Goal: Information Seeking & Learning: Learn about a topic

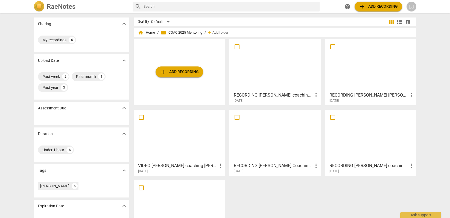
click at [356, 72] on div at bounding box center [371, 65] width 88 height 48
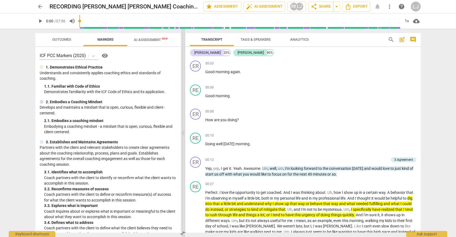
drag, startPoint x: 229, startPoint y: 133, endPoint x: 184, endPoint y: 134, distance: 45.1
click at [184, 134] on span at bounding box center [182, 133] width 3 height 209
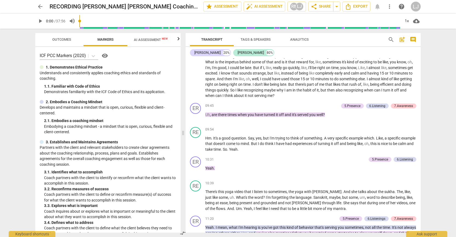
scroll to position [548, 0]
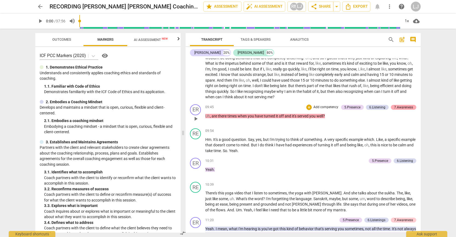
click at [400, 110] on div "7.Awareness" at bounding box center [403, 107] width 19 height 5
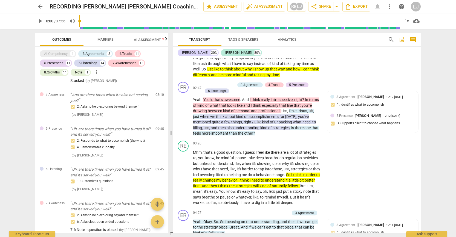
scroll to position [234, 0]
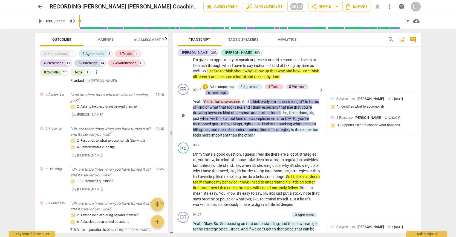
click at [218, 94] on div "6.Listenings" at bounding box center [217, 93] width 18 height 5
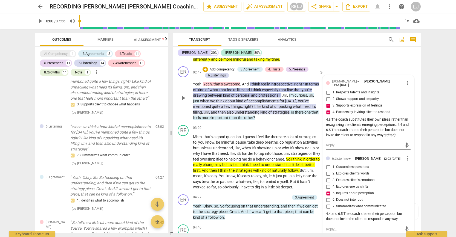
scroll to position [254, 0]
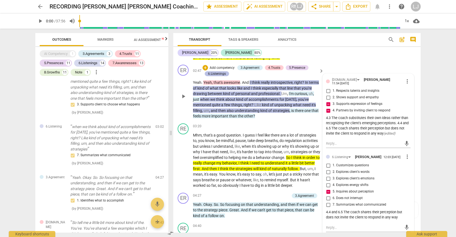
click at [220, 71] on div "6.Listenings" at bounding box center [217, 73] width 18 height 5
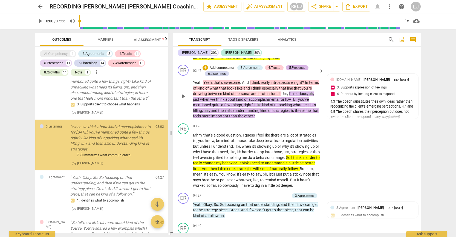
click at [293, 68] on div "5.Presence" at bounding box center [297, 67] width 16 height 5
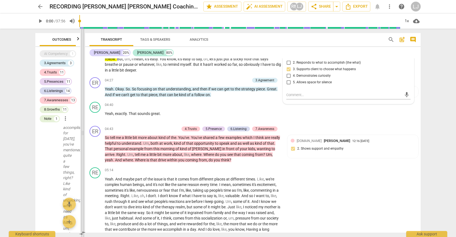
scroll to position [296, 0]
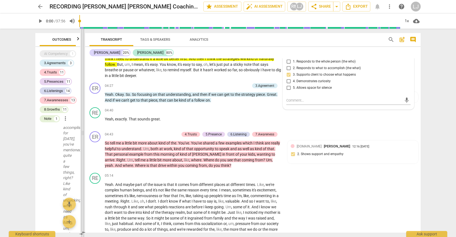
drag, startPoint x: 170, startPoint y: 132, endPoint x: 80, endPoint y: 151, distance: 91.7
click at [81, 151] on span at bounding box center [82, 133] width 3 height 209
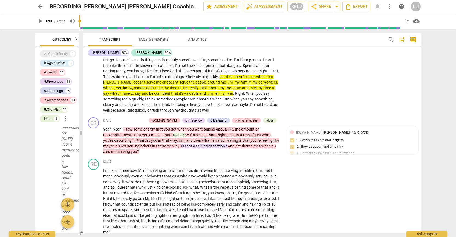
scroll to position [483, 0]
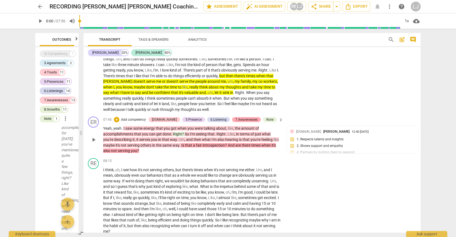
click at [246, 121] on div "7.Awarenesses" at bounding box center [246, 119] width 22 height 5
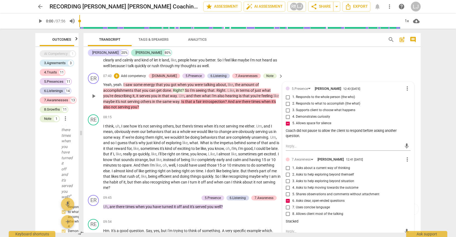
scroll to position [493, 0]
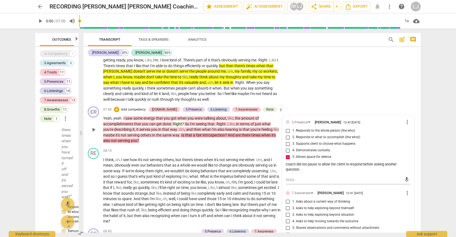
click at [261, 133] on span "times" at bounding box center [256, 135] width 10 height 4
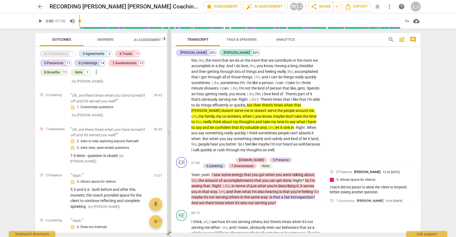
scroll to position [584, 0]
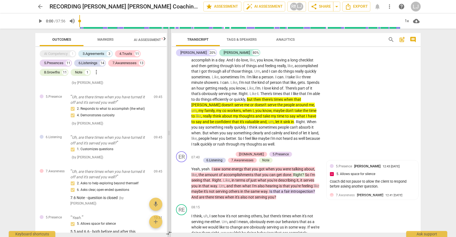
drag, startPoint x: 80, startPoint y: 134, endPoint x: 168, endPoint y: 129, distance: 88.2
click at [168, 129] on span at bounding box center [168, 133] width 3 height 209
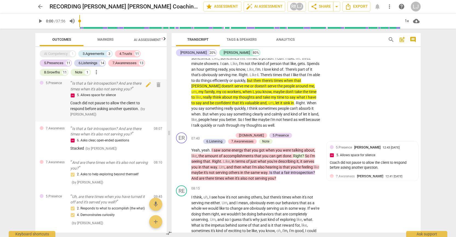
scroll to position [1075, 0]
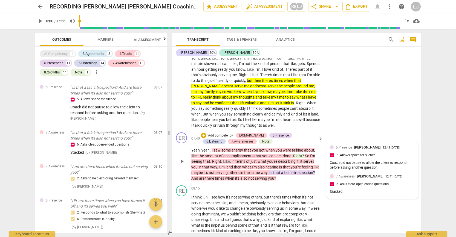
click at [351, 179] on span "7.Awareness" at bounding box center [345, 177] width 19 height 4
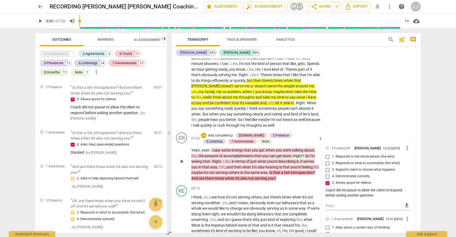
click at [248, 179] on span "also" at bounding box center [244, 178] width 8 height 4
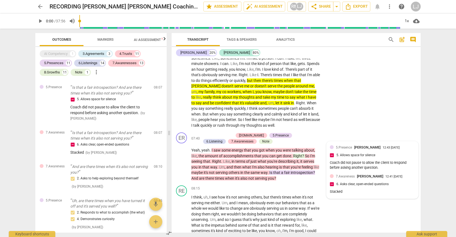
click at [351, 177] on span "7.Awareness" at bounding box center [345, 177] width 19 height 4
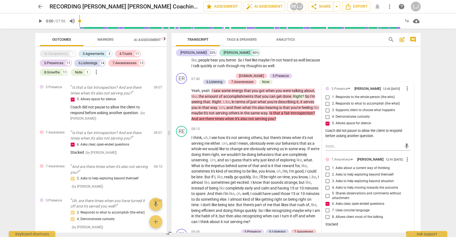
scroll to position [663, 0]
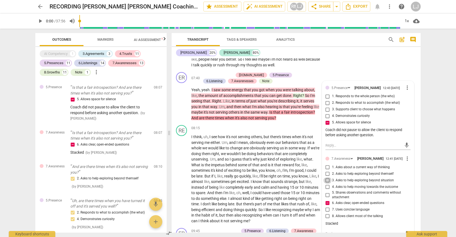
click at [326, 184] on input "3. Asks to help exploring beyond situation" at bounding box center [327, 181] width 9 height 7
checkbox input "true"
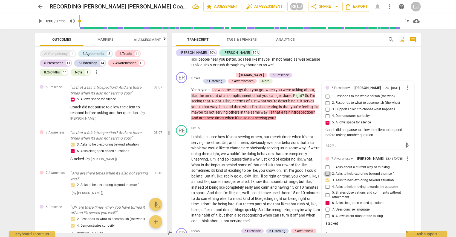
click at [327, 178] on input "2. Asks to help exploring beyond themself" at bounding box center [327, 174] width 9 height 7
checkbox input "true"
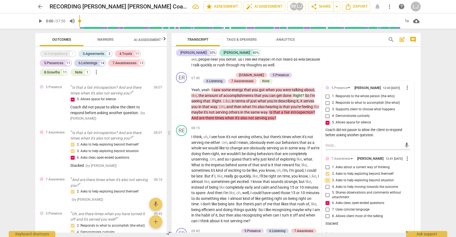
click at [327, 184] on input "3. Asks to help exploring beyond situation" at bounding box center [327, 181] width 9 height 7
checkbox input "false"
click at [326, 178] on input "2. Asks to help exploring beyond themself" at bounding box center [327, 174] width 9 height 7
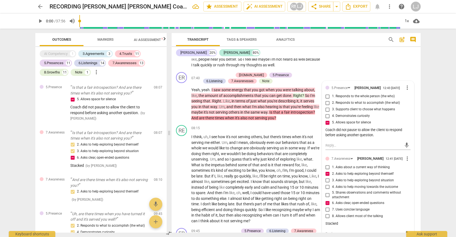
checkbox input "false"
click at [267, 135] on span "but" at bounding box center [266, 137] width 7 height 4
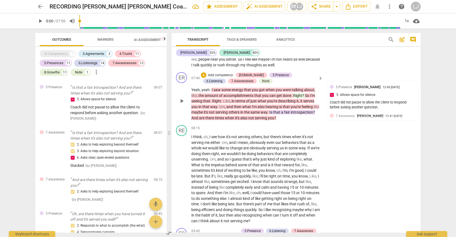
click at [240, 120] on span "it's" at bounding box center [237, 118] width 5 height 4
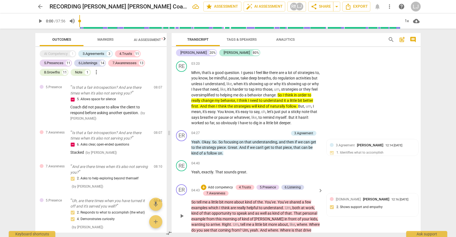
scroll to position [304, 0]
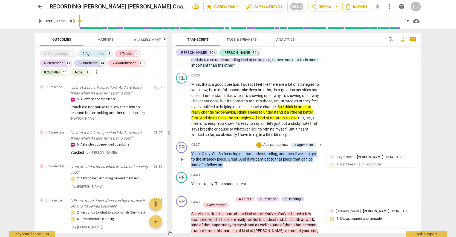
drag, startPoint x: 191, startPoint y: 153, endPoint x: 226, endPoint y: 165, distance: 37.5
click at [226, 165] on p "Yeah . Okay . So . So focusing on that understanding , and then if we can get t…" at bounding box center [255, 159] width 129 height 17
copy p "Yeah . Okay . So . So focusing on that understanding , and then if we can get t…"
click at [201, 158] on span "the" at bounding box center [199, 159] width 6 height 4
drag, startPoint x: 222, startPoint y: 165, endPoint x: 191, endPoint y: 156, distance: 32.3
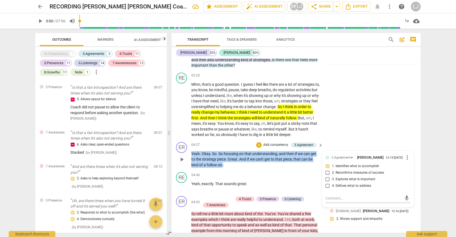
click at [191, 156] on p "Yeah . Okay . So . So focusing on that understanding , and then if we can get t…" at bounding box center [255, 159] width 129 height 17
copy p "Yeah . Okay . So . So focusing on that understanding , and then if we can get t…"
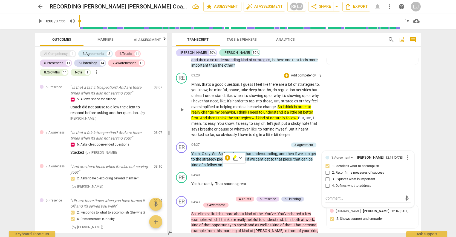
click at [341, 119] on div "RE play_arrow pause 03:20 + Add competency keyboard_arrow_right Mhm , that's a …" at bounding box center [295, 105] width 249 height 69
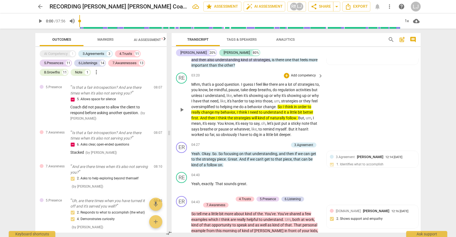
click at [180, 128] on div "play_arrow pause" at bounding box center [184, 110] width 14 height 53
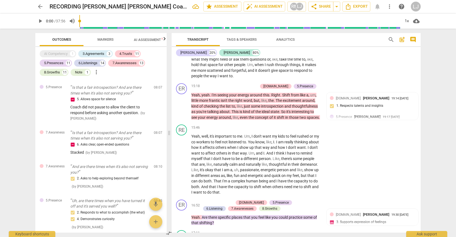
scroll to position [1259, 0]
